Goal: Navigation & Orientation: Find specific page/section

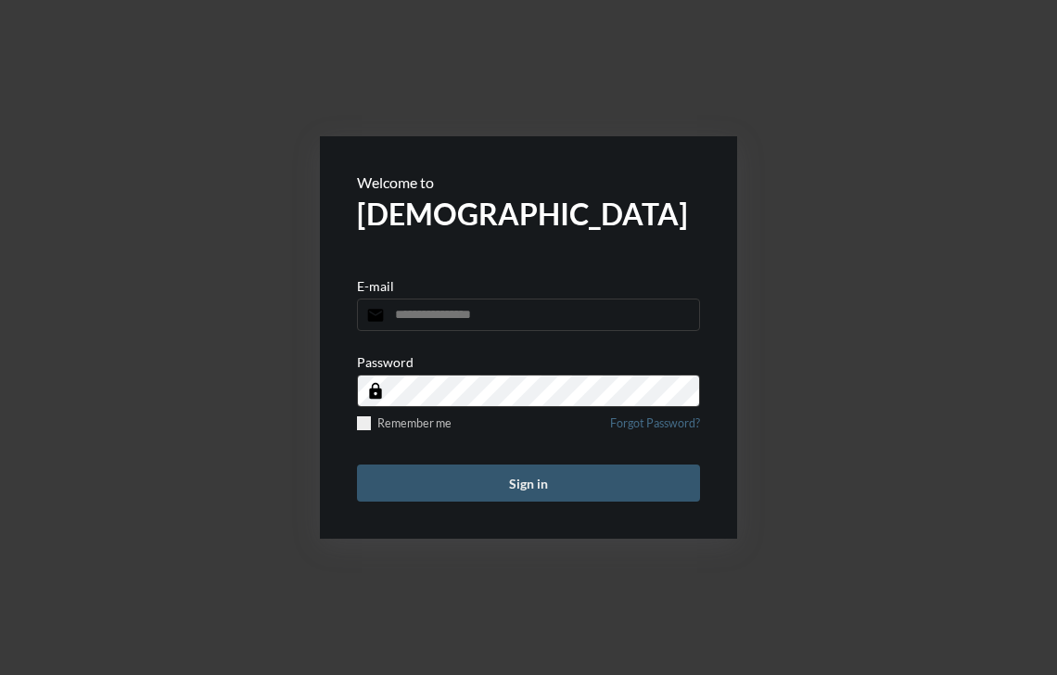
type input "**********"
click at [507, 484] on button "Sign in" at bounding box center [528, 483] width 343 height 37
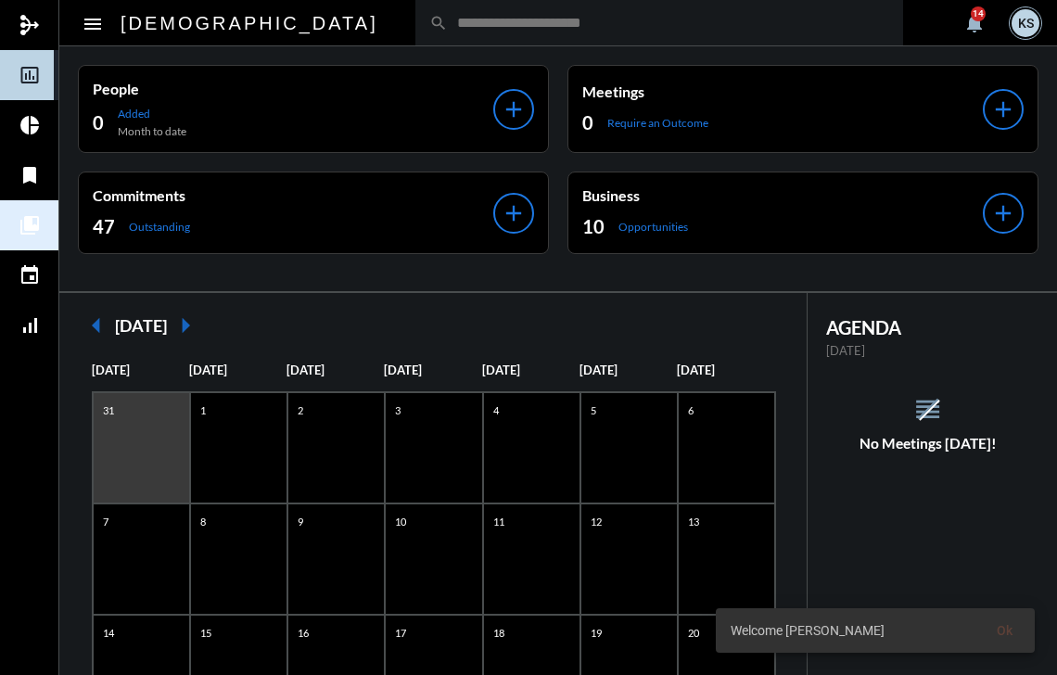
click at [19, 223] on mat-icon "collections_bookmark" at bounding box center [30, 225] width 22 height 22
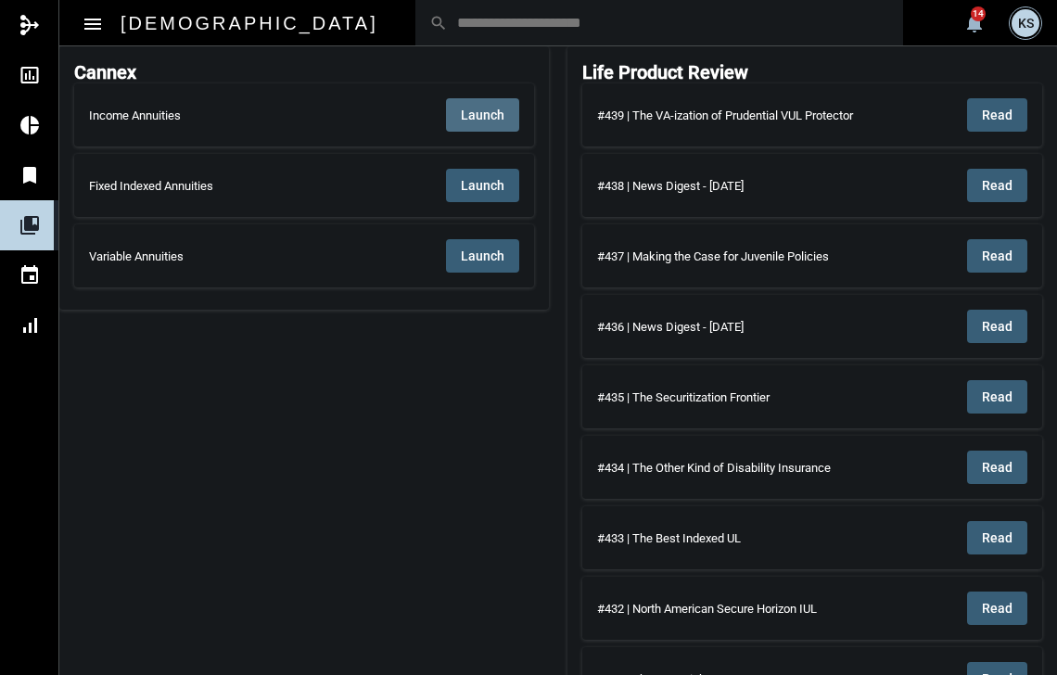
click at [482, 113] on span "Launch" at bounding box center [483, 115] width 44 height 15
